Goal: Task Accomplishment & Management: Manage account settings

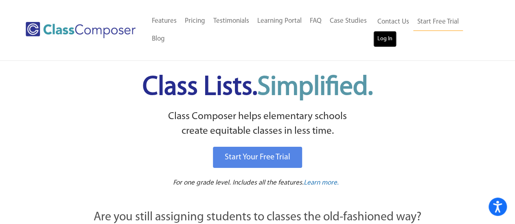
click at [389, 44] on link "Log In" at bounding box center [385, 39] width 23 height 16
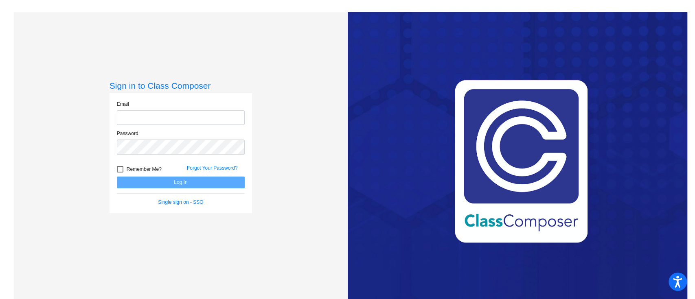
type input "[EMAIL_ADDRESS][DOMAIN_NAME]"
click at [189, 178] on button "Log In" at bounding box center [181, 183] width 128 height 12
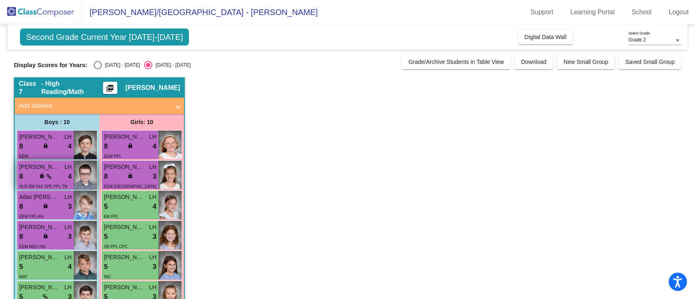
click at [57, 173] on div "8 lock do_not_disturb_alt 4" at bounding box center [45, 177] width 53 height 11
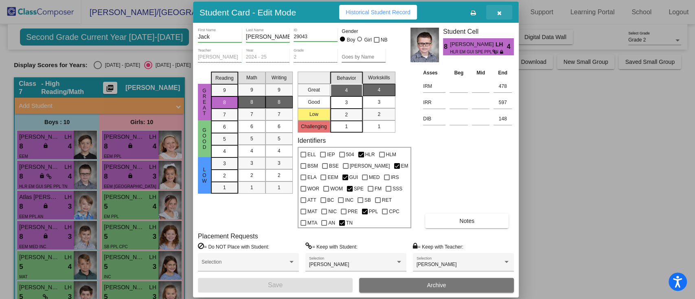
click at [503, 15] on button "button" at bounding box center [499, 12] width 26 height 15
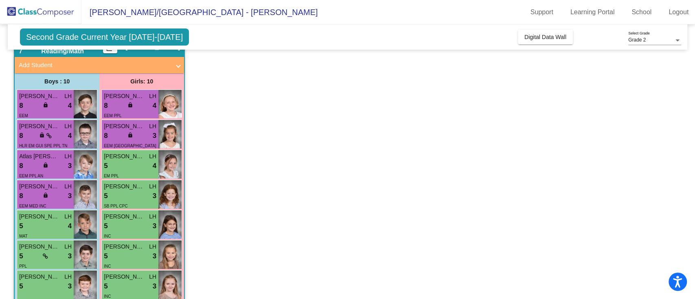
scroll to position [54, 0]
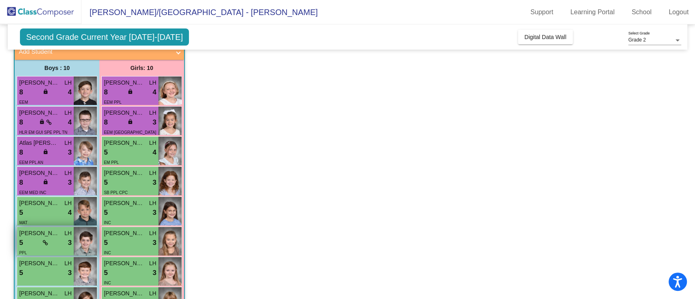
click at [42, 249] on div "PPL" at bounding box center [45, 252] width 53 height 9
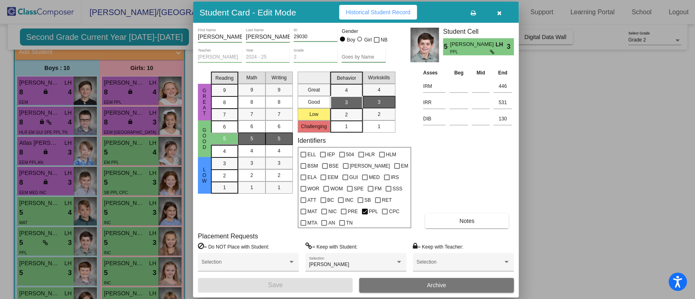
click at [498, 11] on icon "button" at bounding box center [499, 13] width 4 height 6
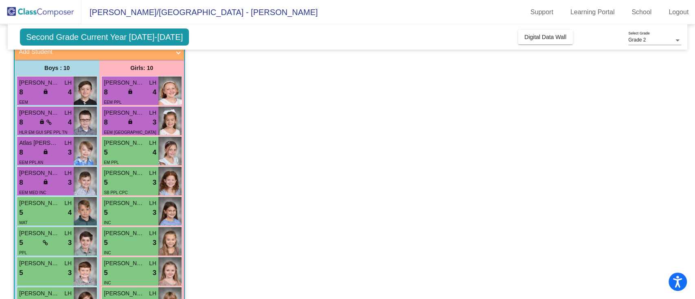
scroll to position [108, 0]
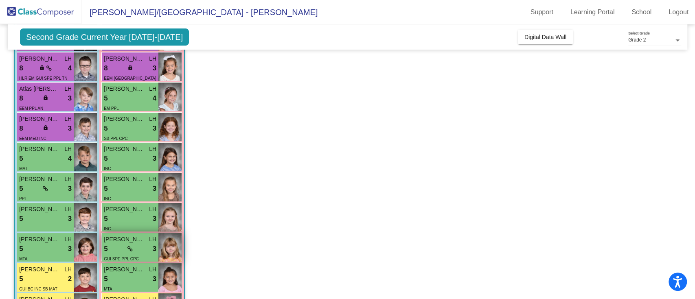
click at [145, 246] on div "5 lock do_not_disturb_alt 3" at bounding box center [130, 249] width 53 height 11
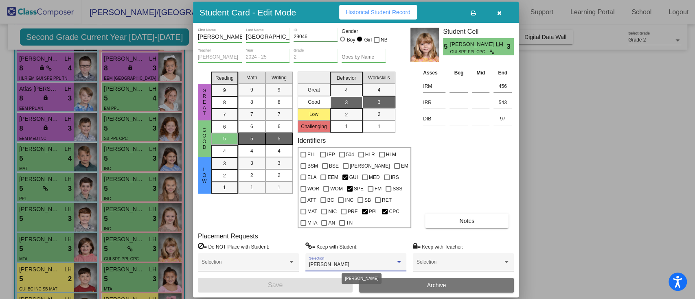
click at [400, 260] on div at bounding box center [399, 262] width 7 height 6
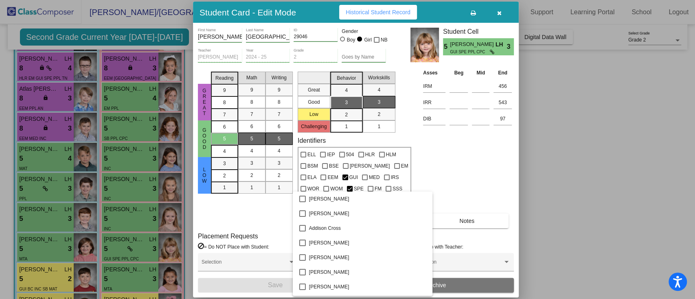
scroll to position [2368, 0]
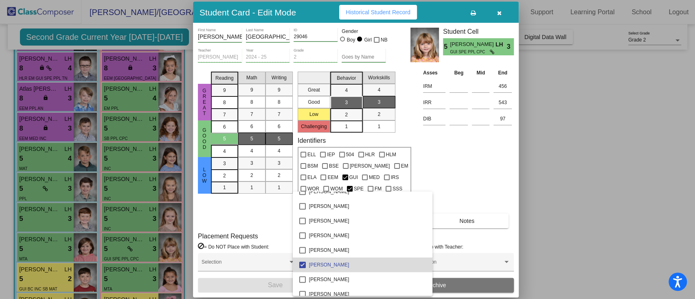
click at [400, 260] on span "[PERSON_NAME]" at bounding box center [367, 265] width 117 height 15
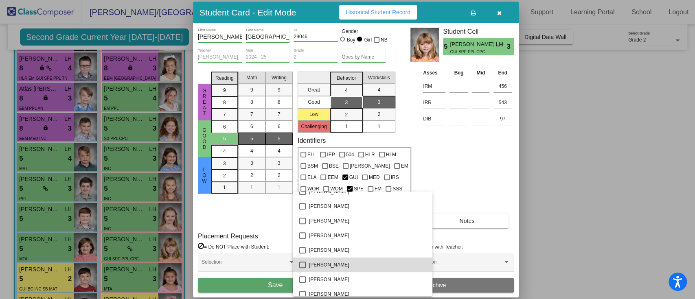
click at [401, 260] on span "[PERSON_NAME]" at bounding box center [367, 265] width 117 height 15
click at [645, 205] on div at bounding box center [347, 149] width 695 height 299
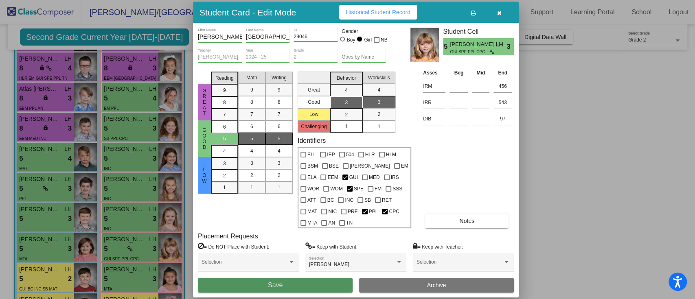
click at [299, 287] on button "Save" at bounding box center [275, 285] width 155 height 15
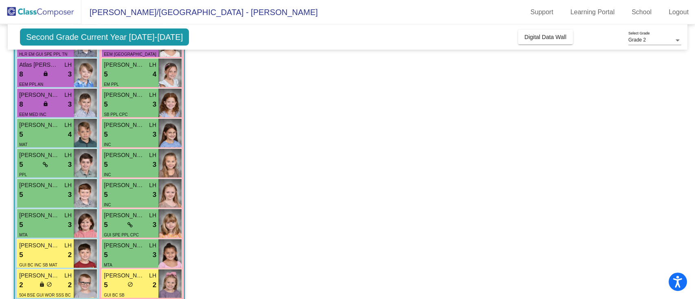
scroll to position [145, 0]
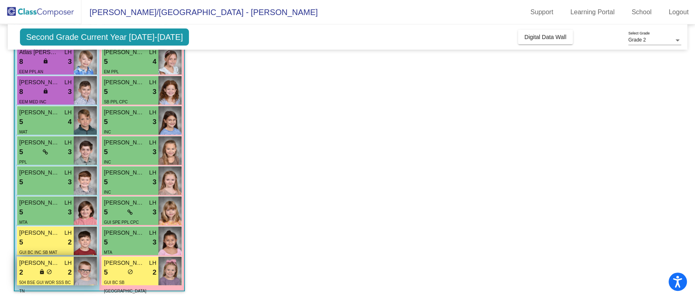
click at [55, 268] on div "2 lock do_not_disturb_alt 2" at bounding box center [45, 273] width 53 height 11
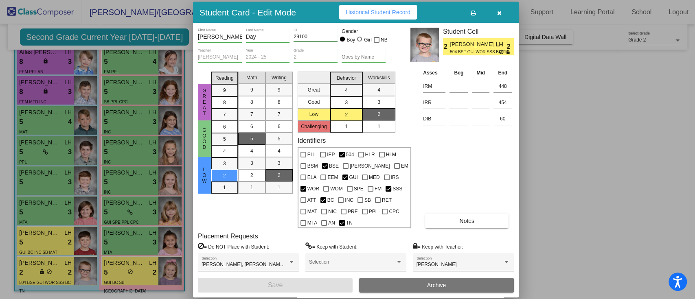
click at [497, 13] on icon "button" at bounding box center [499, 13] width 4 height 6
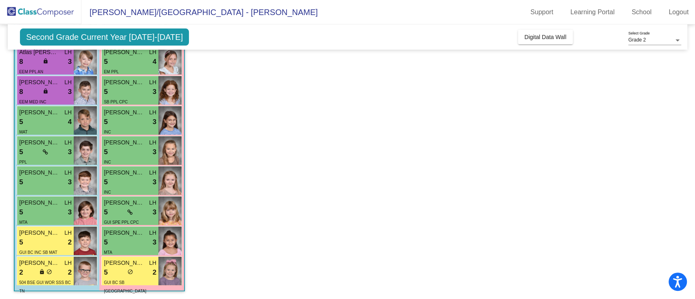
scroll to position [91, 0]
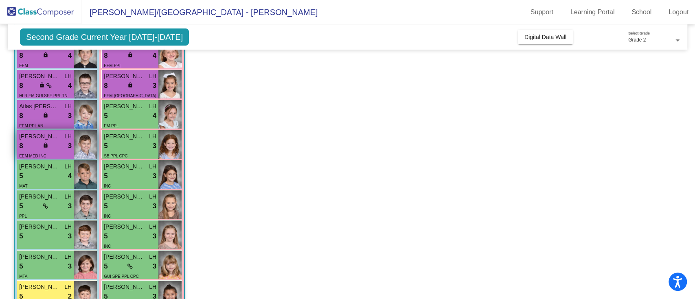
click at [59, 147] on div "8 lock do_not_disturb_alt 3" at bounding box center [45, 146] width 53 height 11
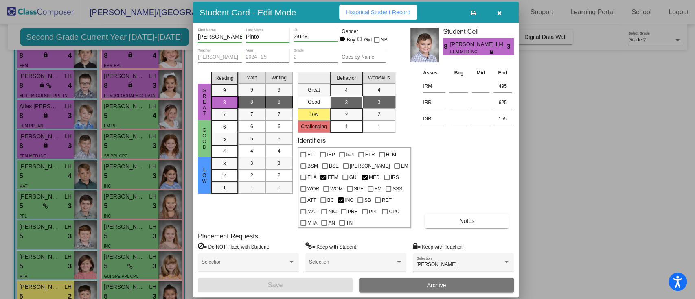
click at [499, 17] on button "button" at bounding box center [499, 12] width 26 height 15
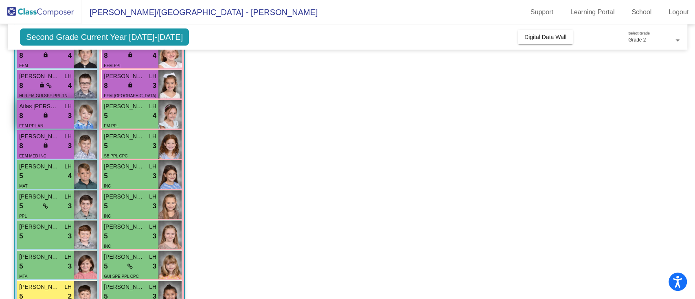
click at [63, 120] on div "8 lock do_not_disturb_alt 3" at bounding box center [45, 116] width 53 height 11
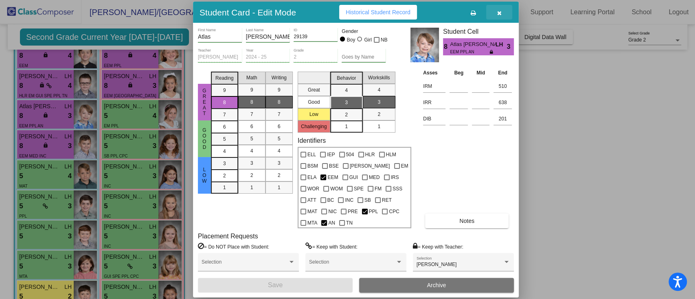
click at [501, 16] on button "button" at bounding box center [499, 12] width 26 height 15
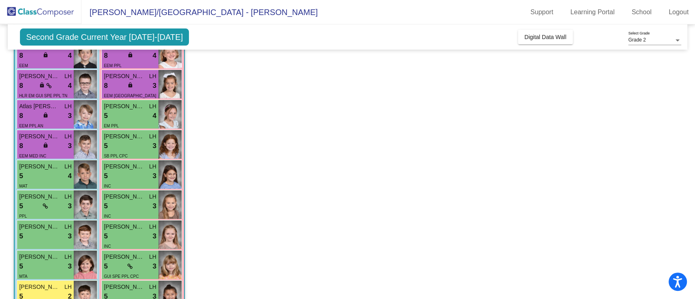
scroll to position [36, 0]
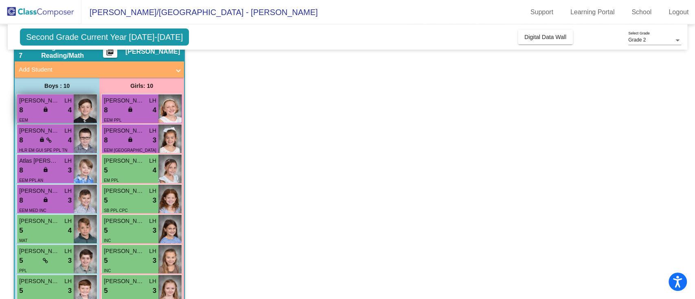
click at [56, 109] on div "8 lock do_not_disturb_alt 4" at bounding box center [45, 110] width 53 height 11
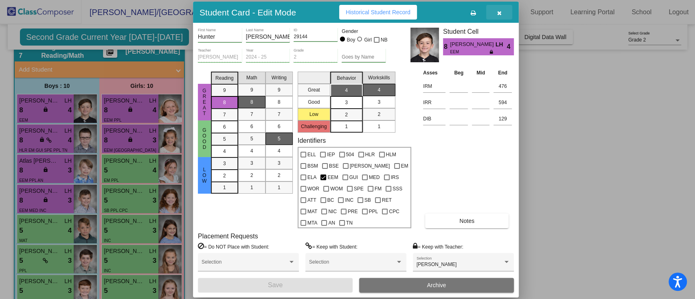
click at [501, 16] on button "button" at bounding box center [499, 12] width 26 height 15
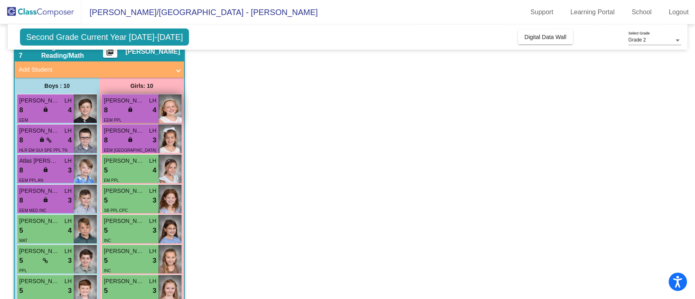
click at [141, 116] on div "EEM PPL" at bounding box center [130, 120] width 53 height 9
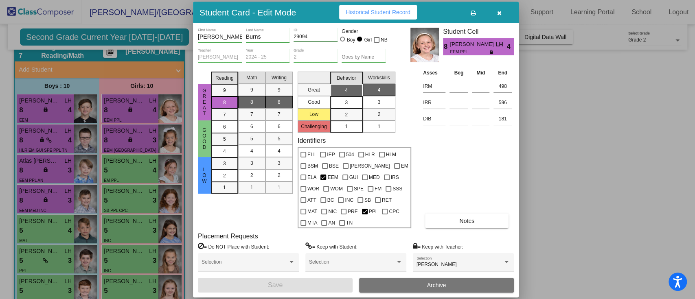
click at [497, 12] on icon "button" at bounding box center [499, 13] width 4 height 6
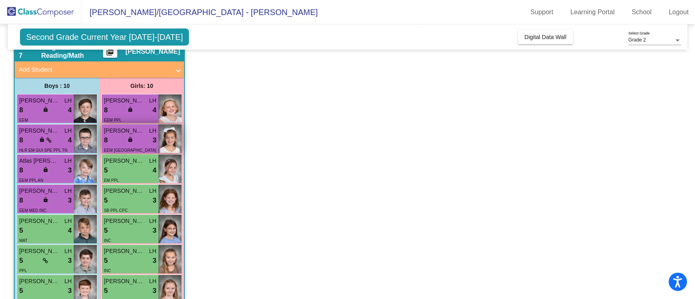
click at [139, 140] on div "8 lock do_not_disturb_alt 3" at bounding box center [130, 140] width 53 height 11
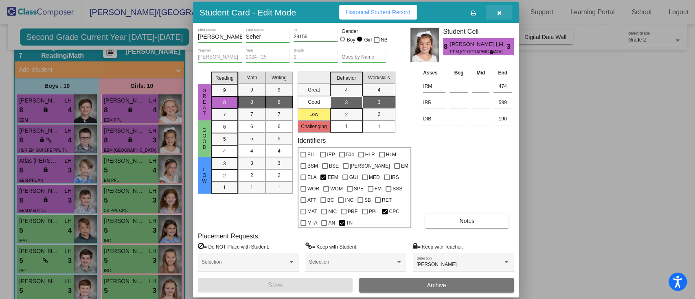
click at [502, 12] on button "button" at bounding box center [499, 12] width 26 height 15
